Goal: Task Accomplishment & Management: Use online tool/utility

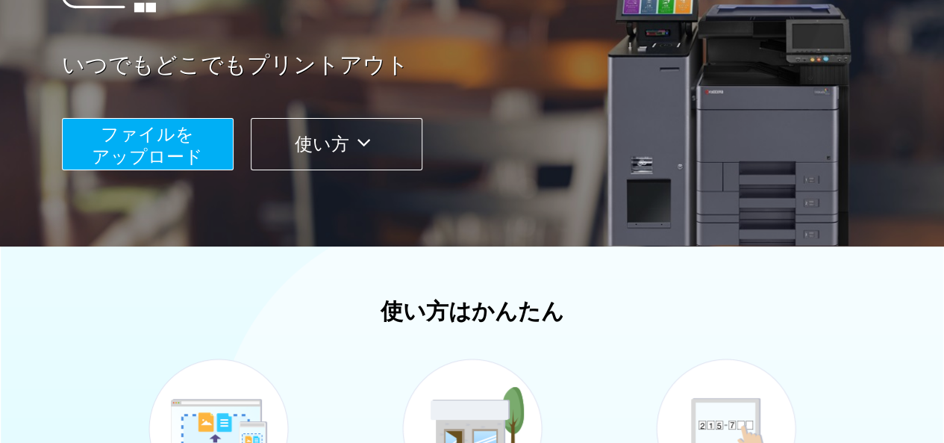
scroll to position [212, 0]
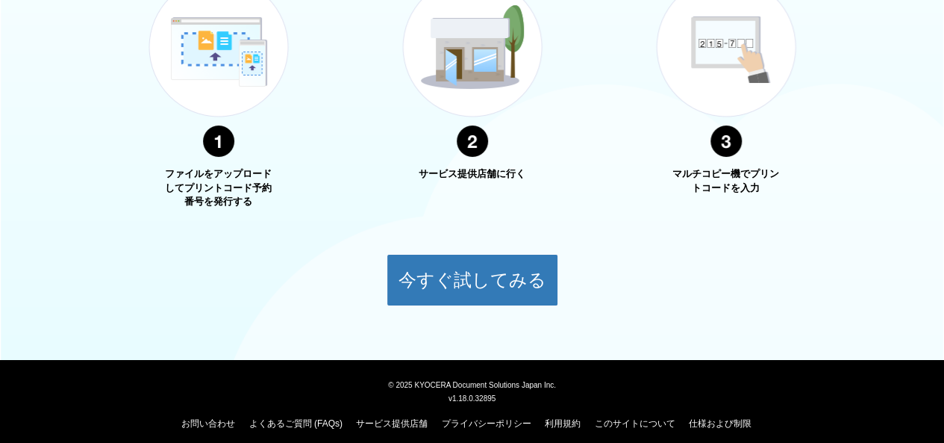
scroll to position [630, 0]
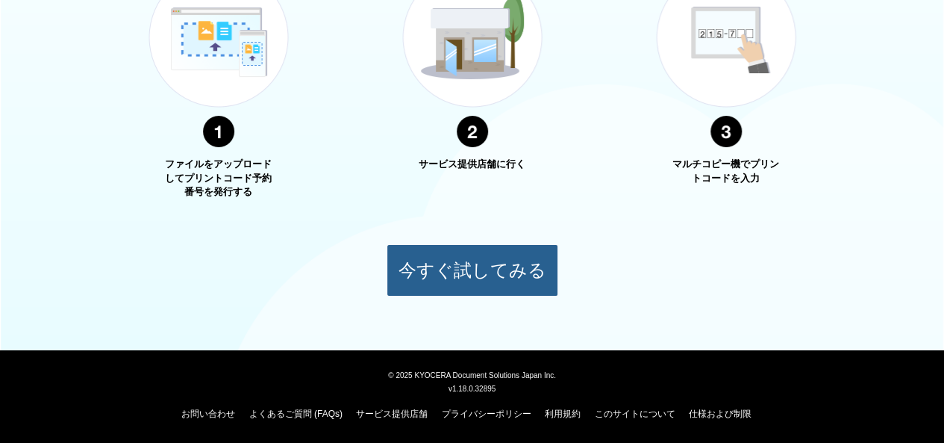
click at [454, 286] on button "今すぐ試してみる" at bounding box center [473, 270] width 172 height 52
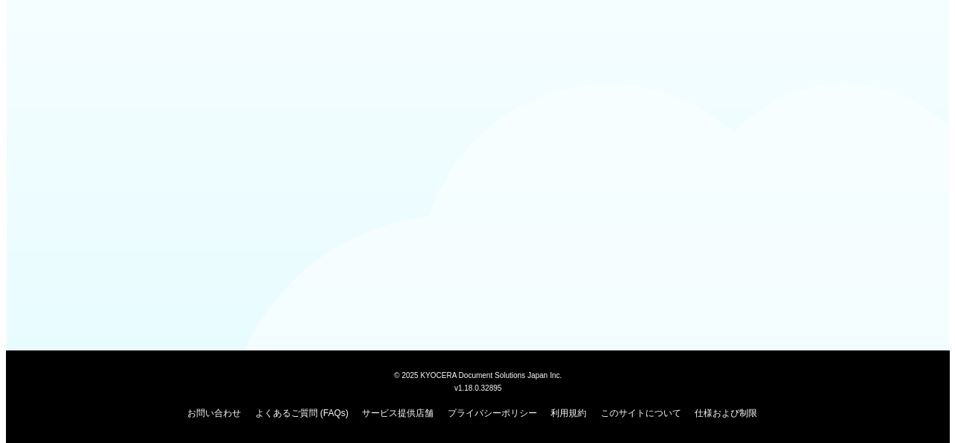
scroll to position [163, 0]
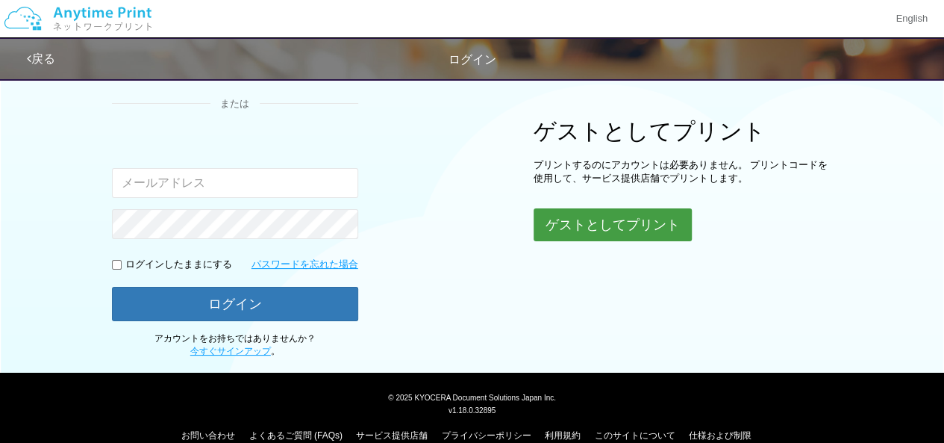
click at [571, 212] on button "ゲストとしてプリント" at bounding box center [613, 224] width 158 height 33
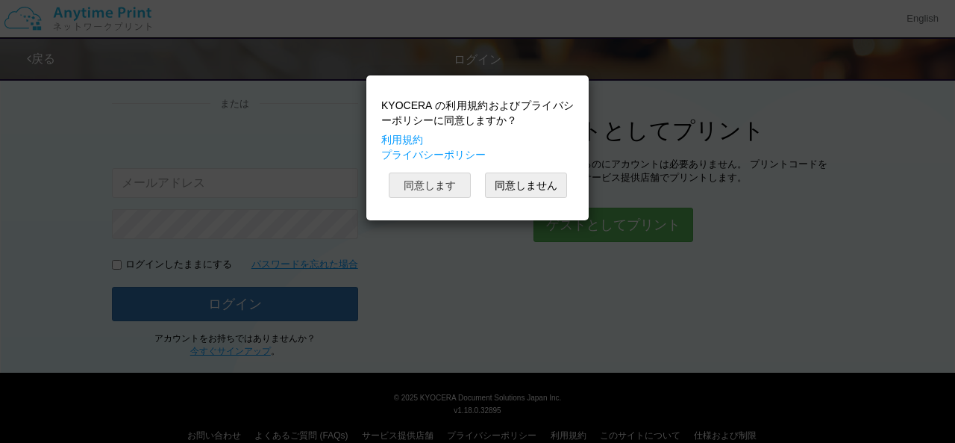
click at [456, 187] on button "同意します" at bounding box center [430, 184] width 82 height 25
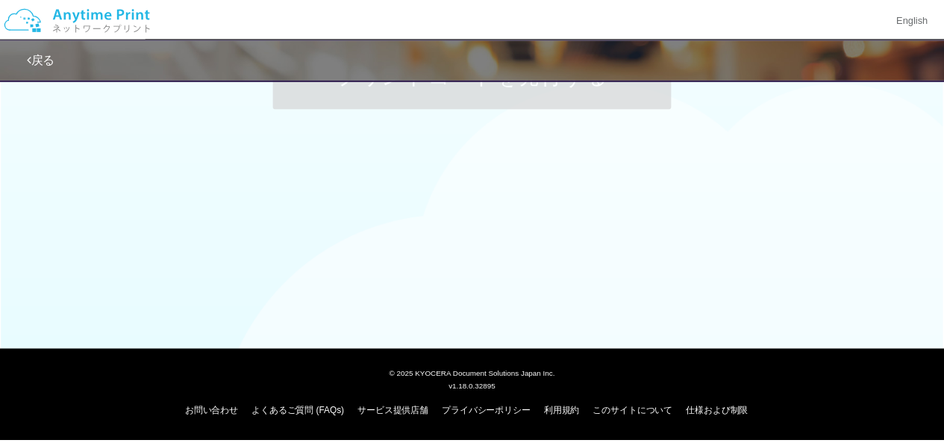
scroll to position [163, 0]
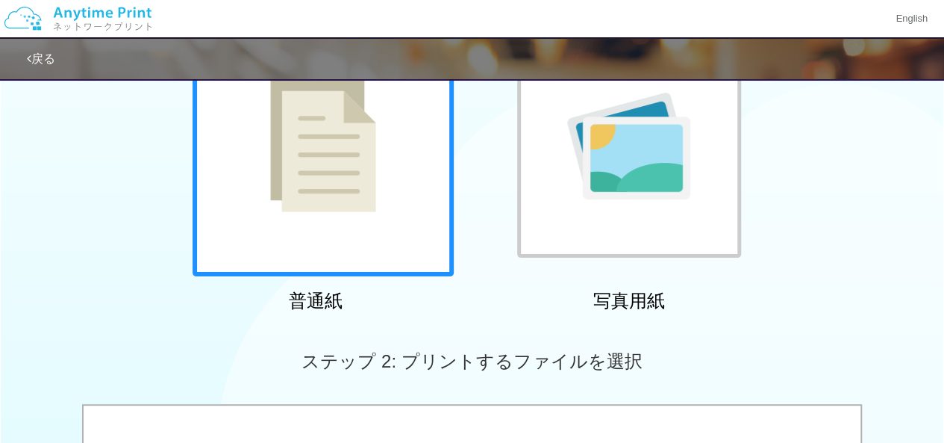
click at [379, 221] on div at bounding box center [323, 145] width 261 height 261
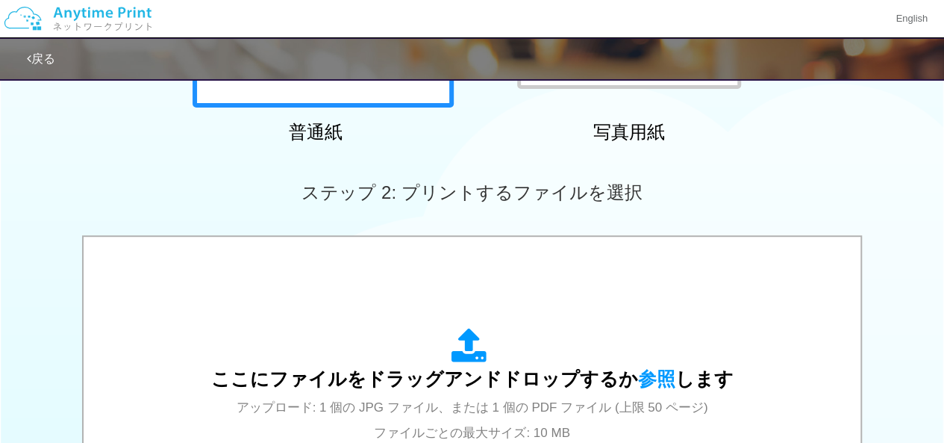
scroll to position [388, 0]
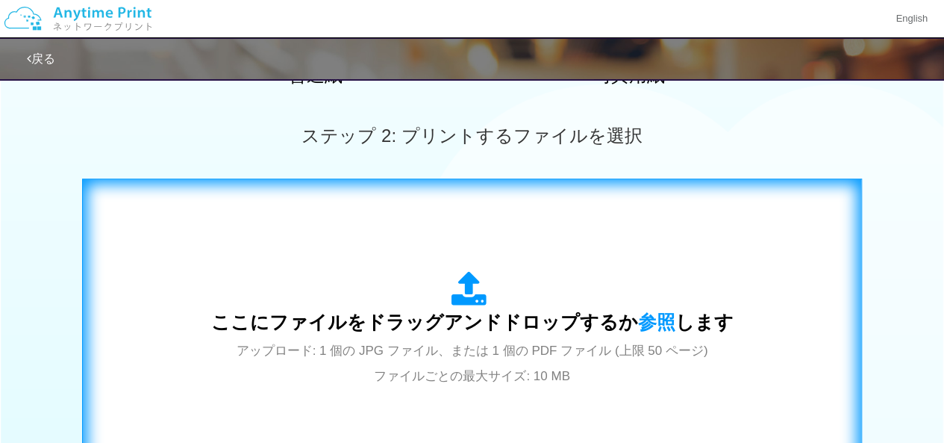
click at [380, 223] on div "ここにファイルをドラッグアンドドロップするか 参照 します アップロード: 1 個の JPG ファイル、または 1 個の PDF ファイル (上限 50 ペー…" at bounding box center [472, 329] width 749 height 270
click at [453, 439] on div "ここにファイルをドラッグアンドドロップするか 参照 します アップロード: 1 個の JPG ファイル、または 1 個の PDF ファイル (上限 50 ペー…" at bounding box center [472, 329] width 749 height 270
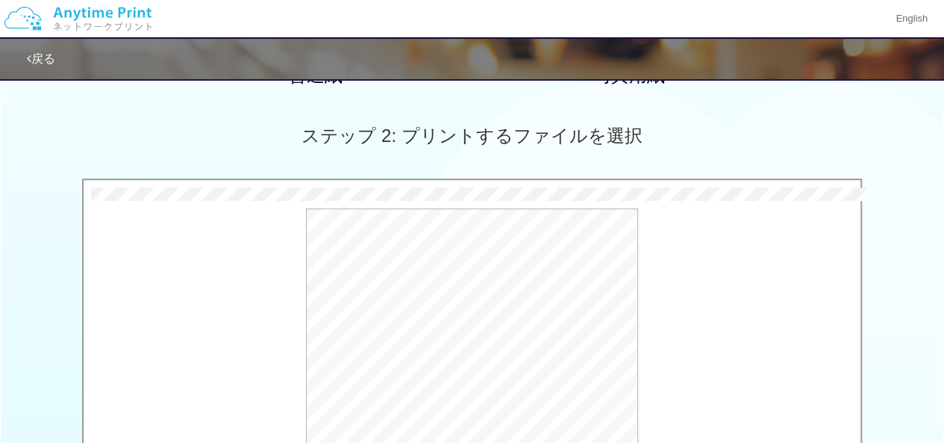
click at [808, 137] on div "ステップ 2: プリントするファイルを選択" at bounding box center [472, 135] width 944 height 85
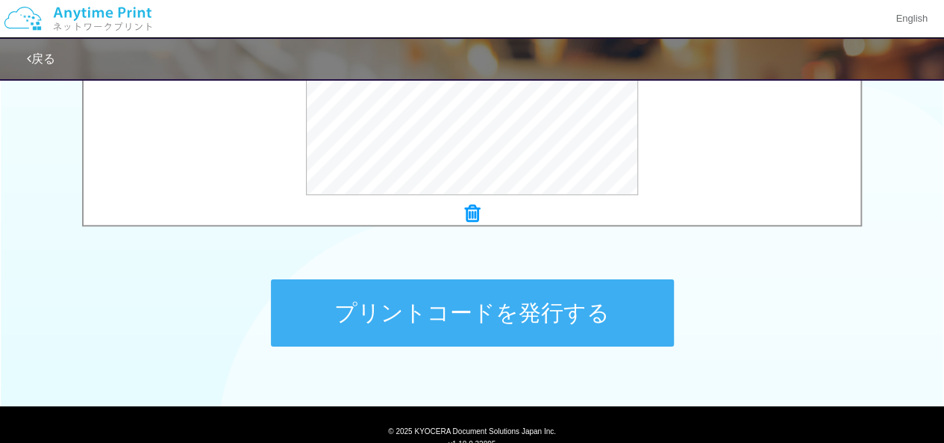
scroll to position [692, 0]
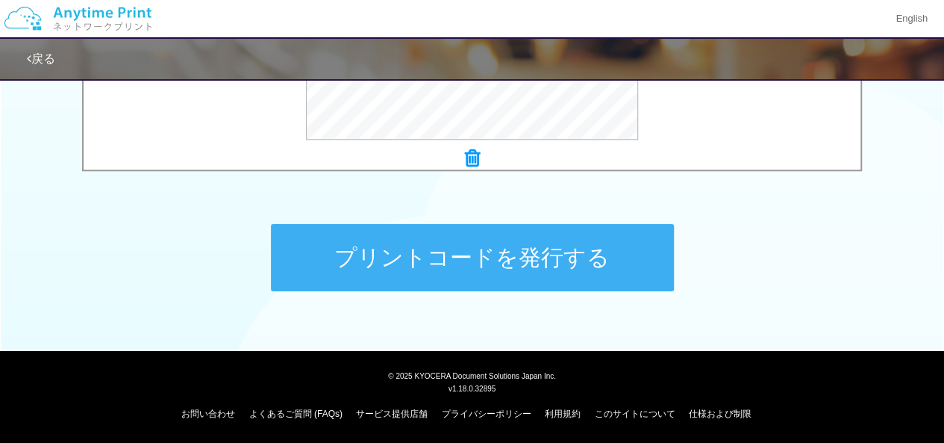
click at [570, 240] on button "プリントコードを発行する" at bounding box center [472, 257] width 403 height 67
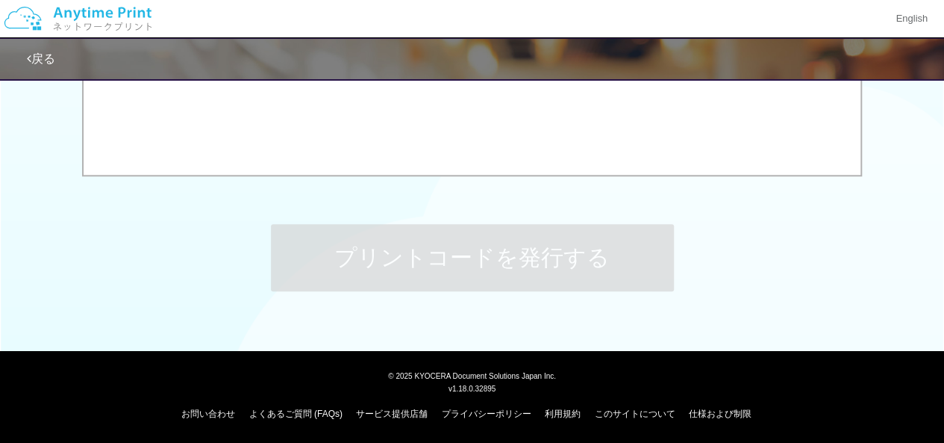
scroll to position [0, 0]
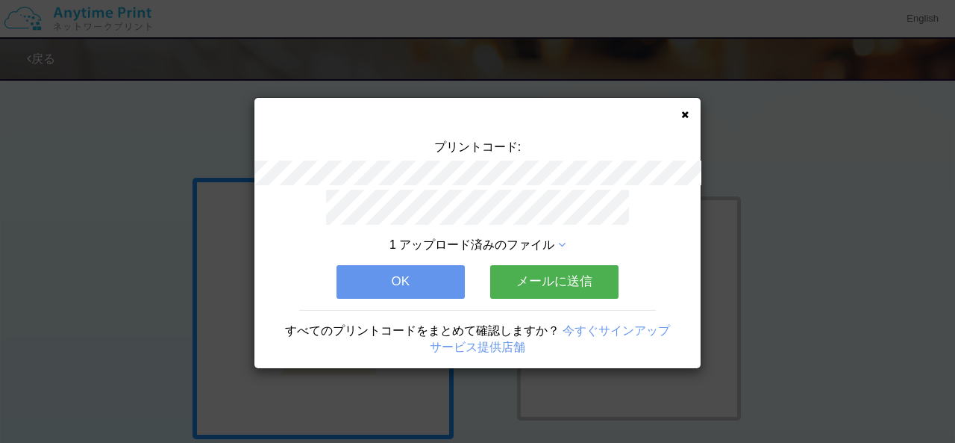
click at [405, 277] on button "OK" at bounding box center [401, 281] width 128 height 33
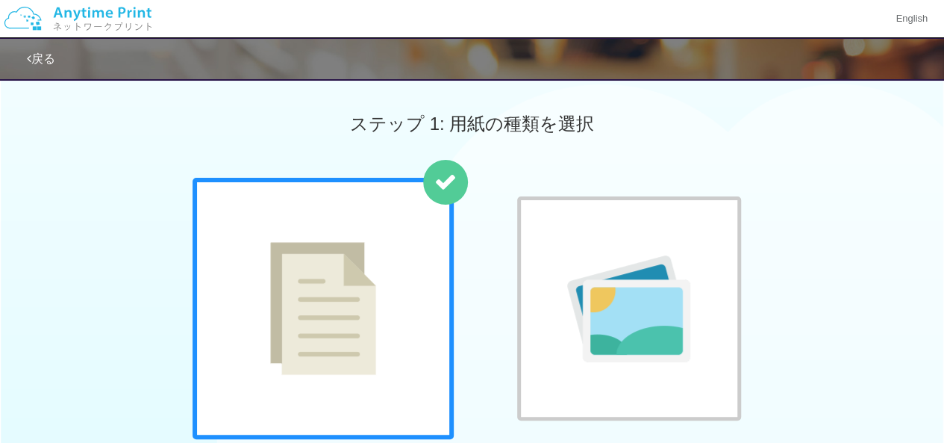
click at [50, 57] on link "戻る" at bounding box center [41, 58] width 28 height 13
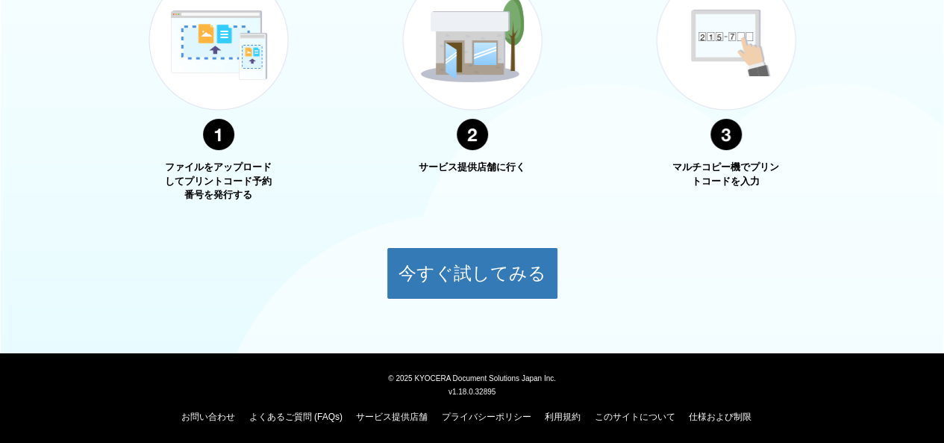
scroll to position [630, 0]
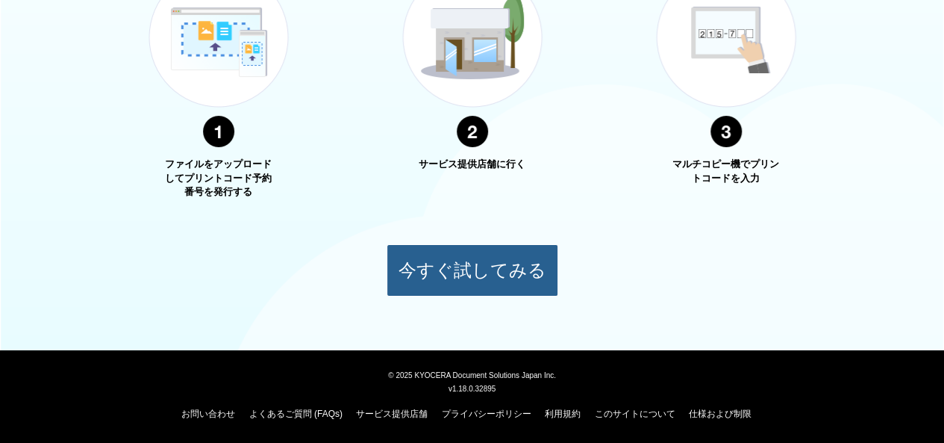
click at [476, 269] on button "今すぐ試してみる" at bounding box center [473, 270] width 172 height 52
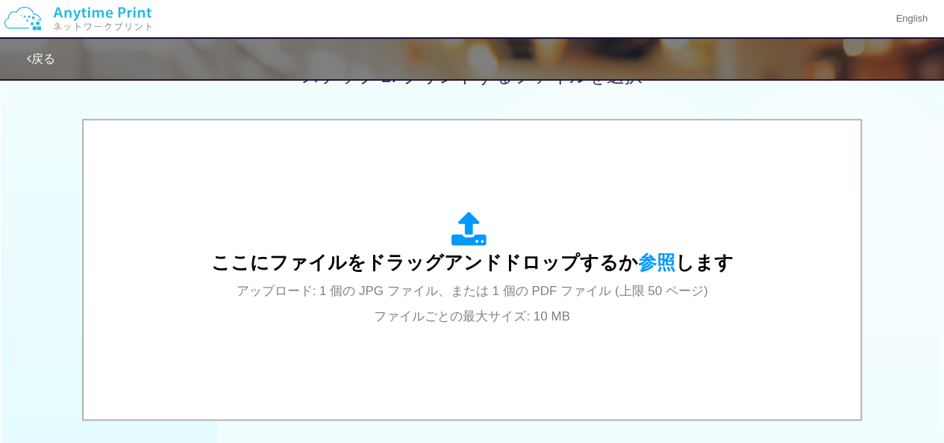
scroll to position [672, 0]
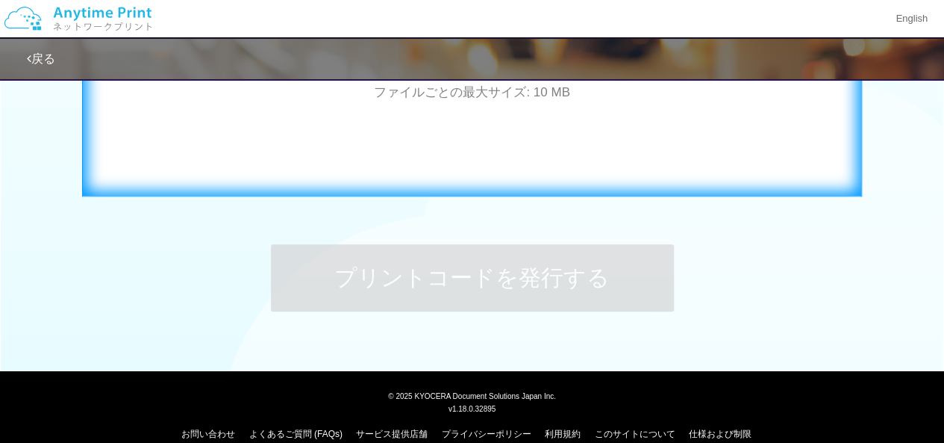
click at [573, 143] on div "ここにファイルをドラッグアンドドロップするか 参照 します アップロード: 1 個の JPG ファイル、または 1 個の PDF ファイル (上限 50 ペー…" at bounding box center [472, 45] width 749 height 270
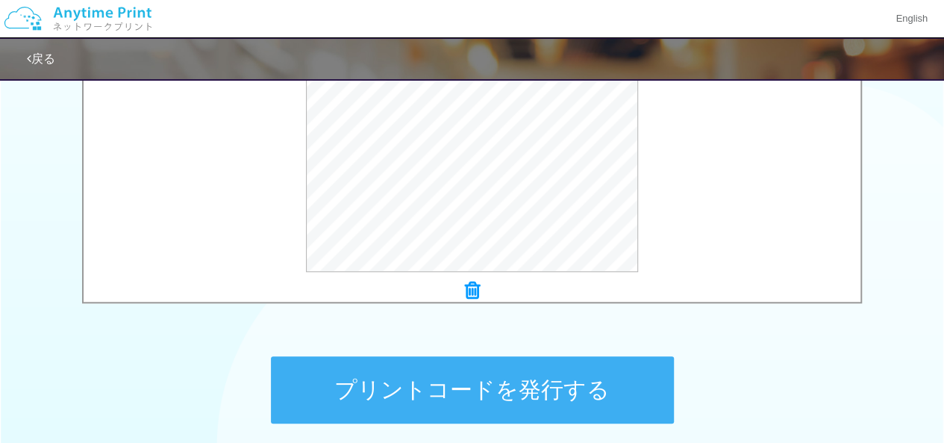
scroll to position [590, 0]
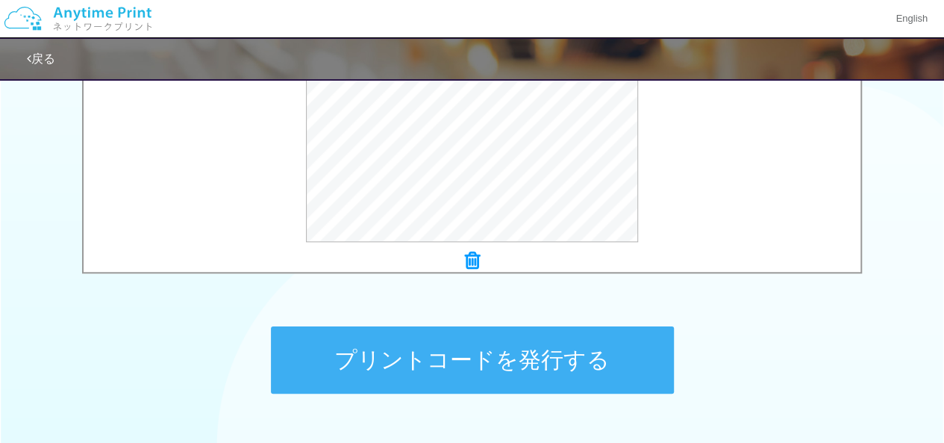
click at [585, 371] on button "プリントコードを発行する" at bounding box center [472, 359] width 403 height 67
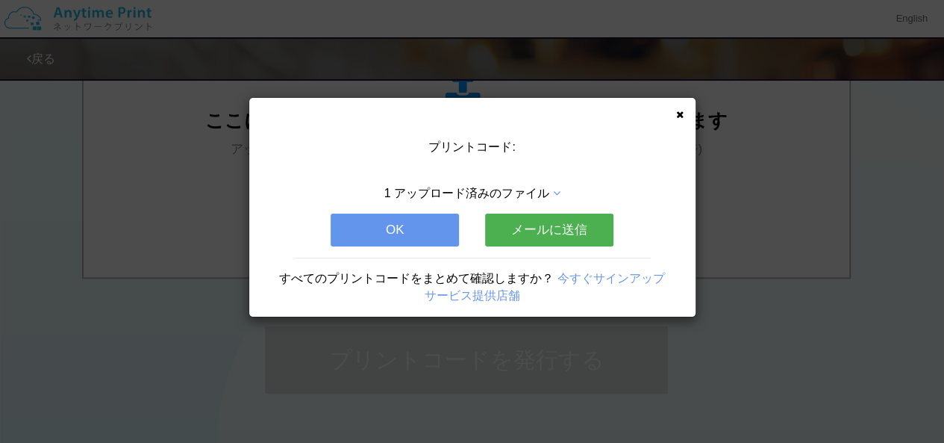
scroll to position [0, 0]
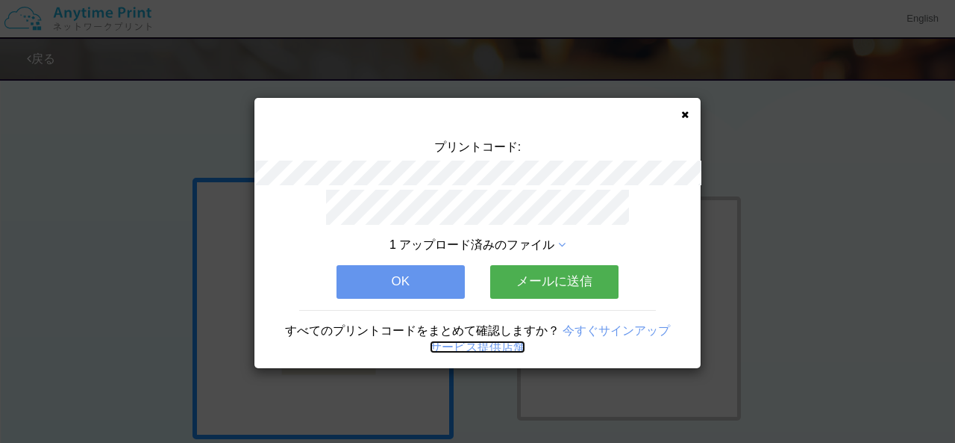
click at [499, 340] on link "サービス提供店舗" at bounding box center [478, 346] width 96 height 13
click at [444, 274] on button "OK" at bounding box center [401, 281] width 128 height 33
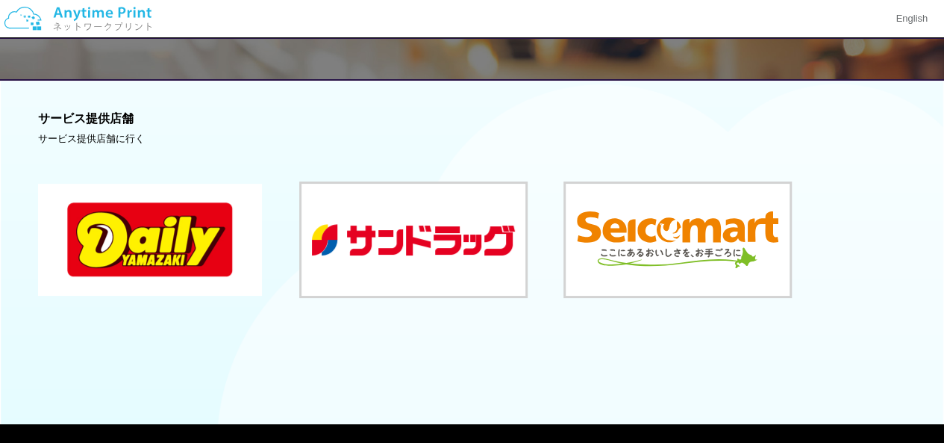
click at [148, 228] on button at bounding box center [150, 240] width 224 height 112
click at [166, 228] on button at bounding box center [150, 240] width 224 height 112
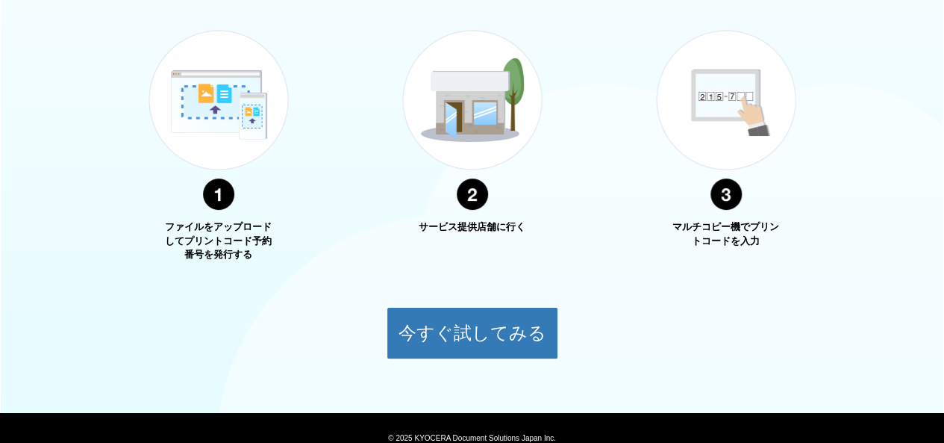
scroll to position [630, 0]
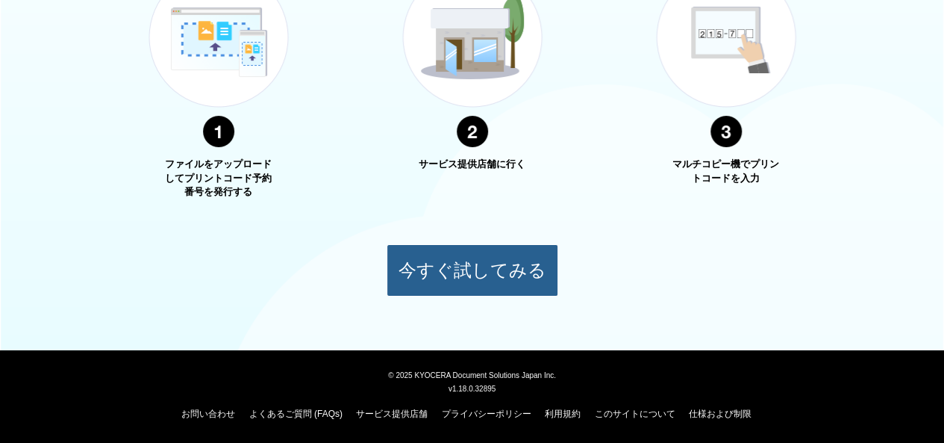
click at [505, 289] on button "今すぐ試してみる" at bounding box center [473, 270] width 172 height 52
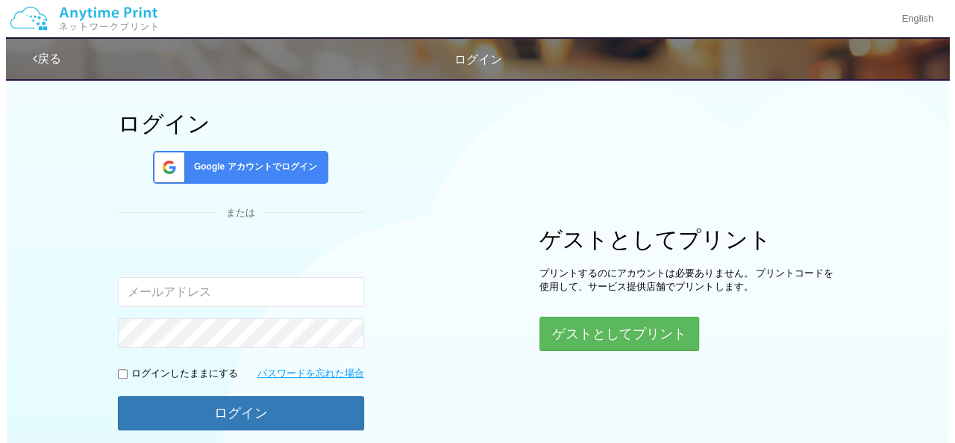
scroll to position [163, 0]
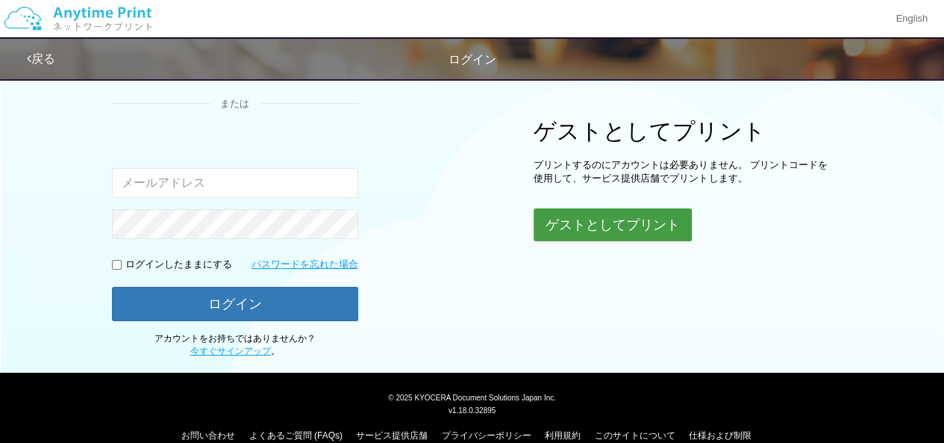
click at [589, 230] on button "ゲストとしてプリント" at bounding box center [613, 224] width 158 height 33
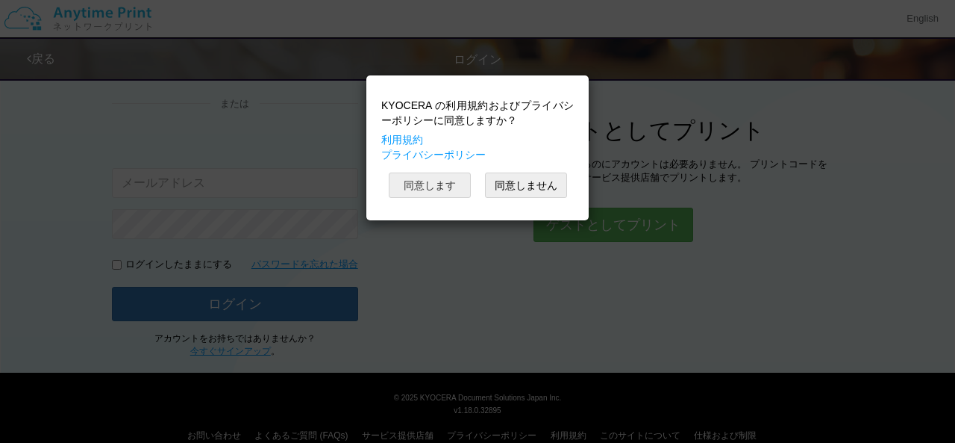
click at [431, 183] on button "同意します" at bounding box center [430, 184] width 82 height 25
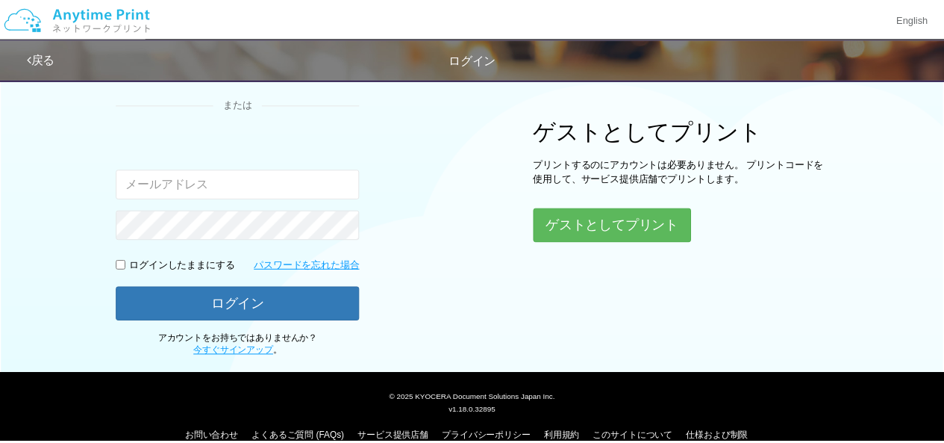
scroll to position [163, 0]
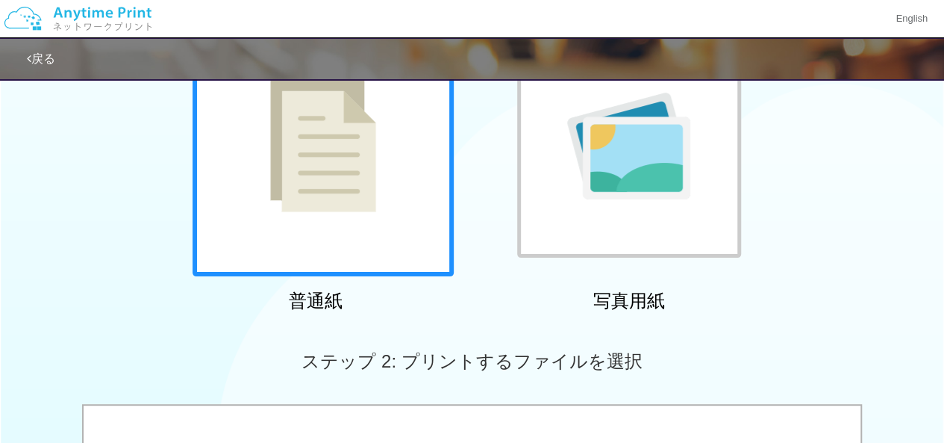
click at [398, 191] on div at bounding box center [323, 145] width 261 height 261
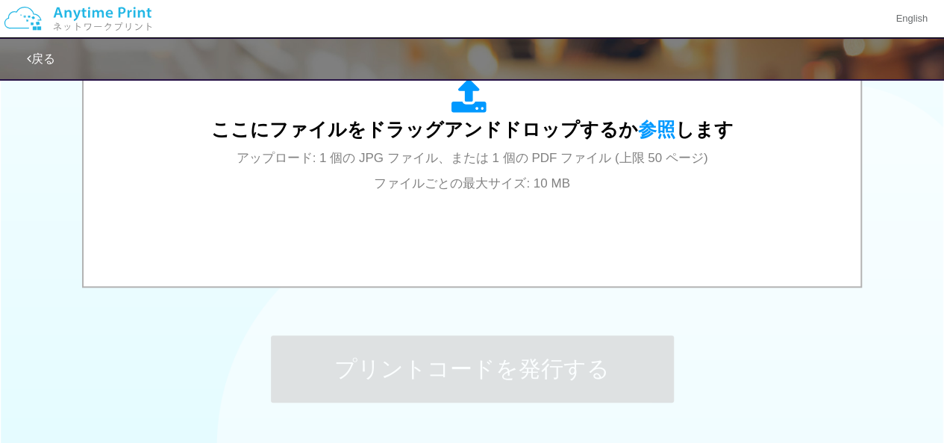
scroll to position [640, 0]
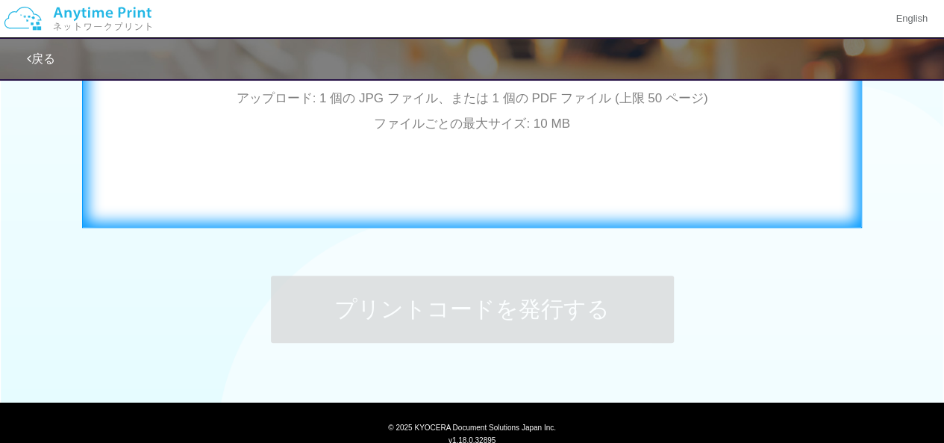
click at [590, 192] on div "ここにファイルをドラッグアンドドロップするか 参照 します アップロード: 1 個の JPG ファイル、または 1 個の PDF ファイル (上限 50 ペー…" at bounding box center [472, 77] width 749 height 270
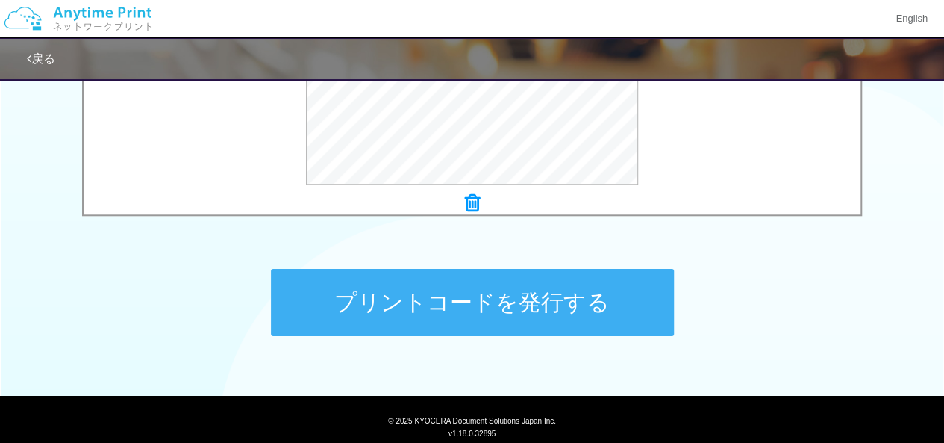
scroll to position [692, 0]
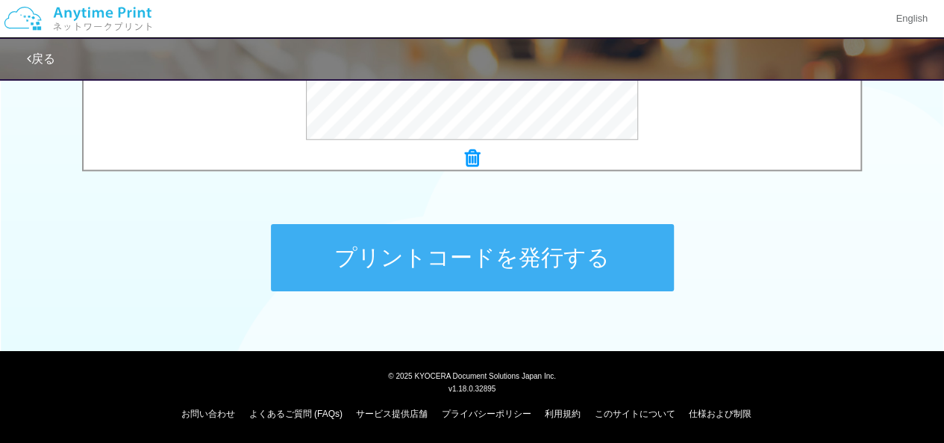
click at [563, 250] on button "プリントコードを発行する" at bounding box center [472, 257] width 403 height 67
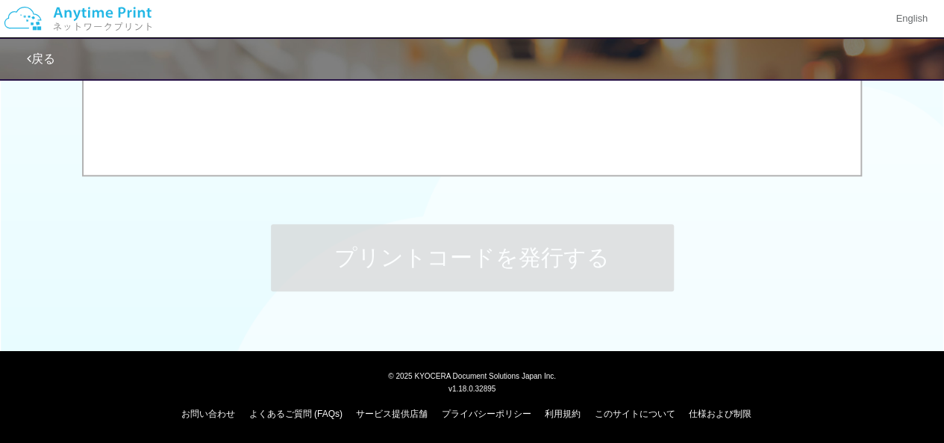
scroll to position [0, 0]
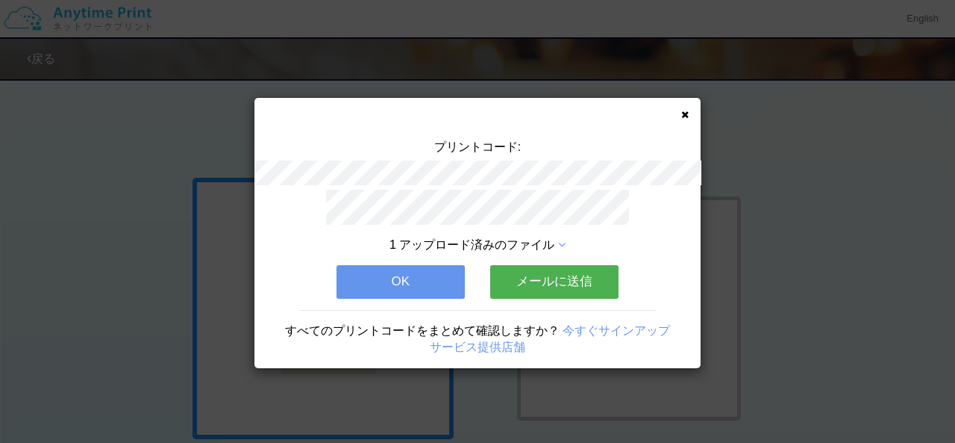
click at [414, 274] on button "OK" at bounding box center [401, 281] width 128 height 33
